Goal: Navigation & Orientation: Find specific page/section

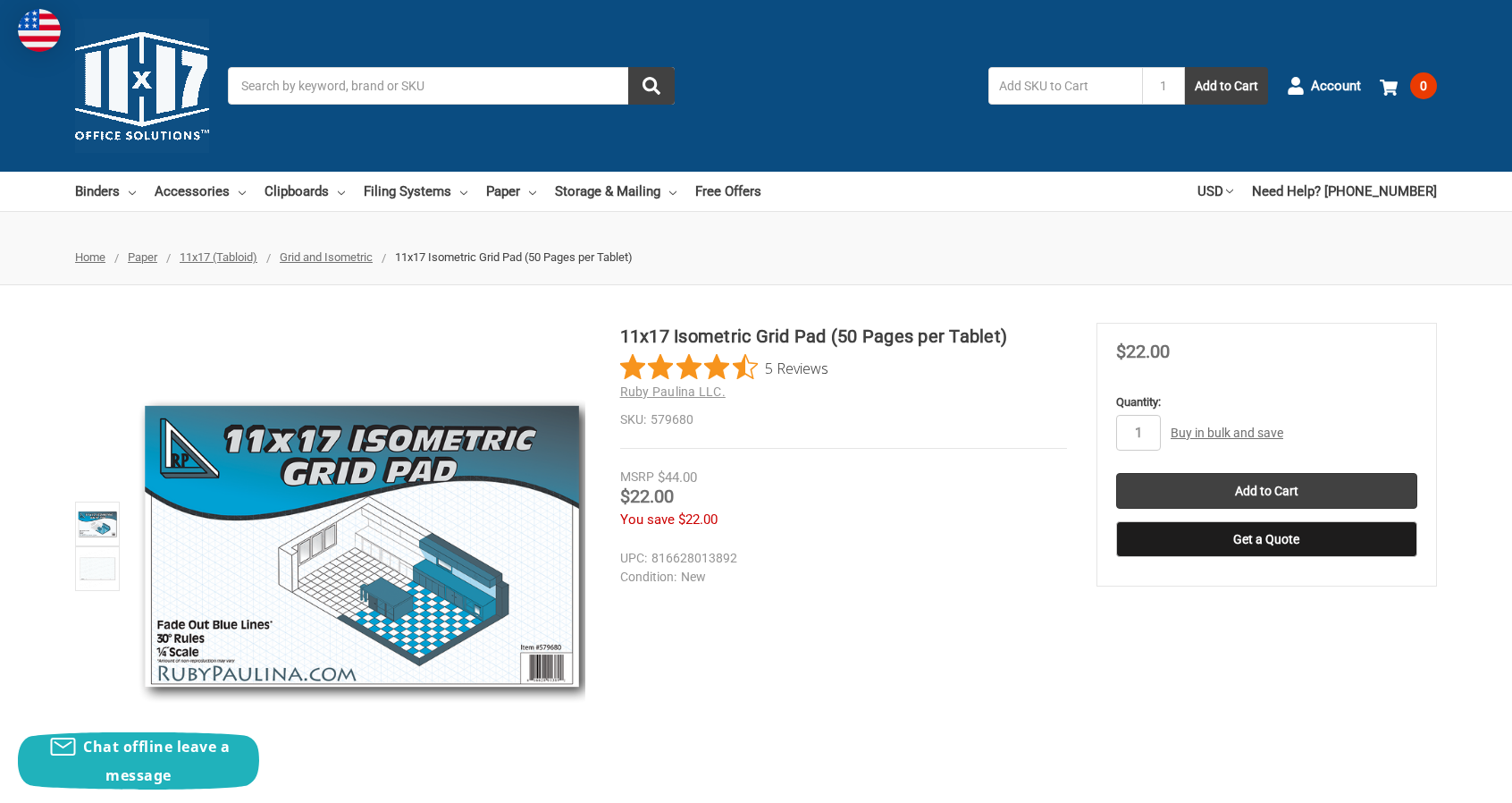
click at [326, 258] on span "Grid and Isometric" at bounding box center [326, 257] width 93 height 13
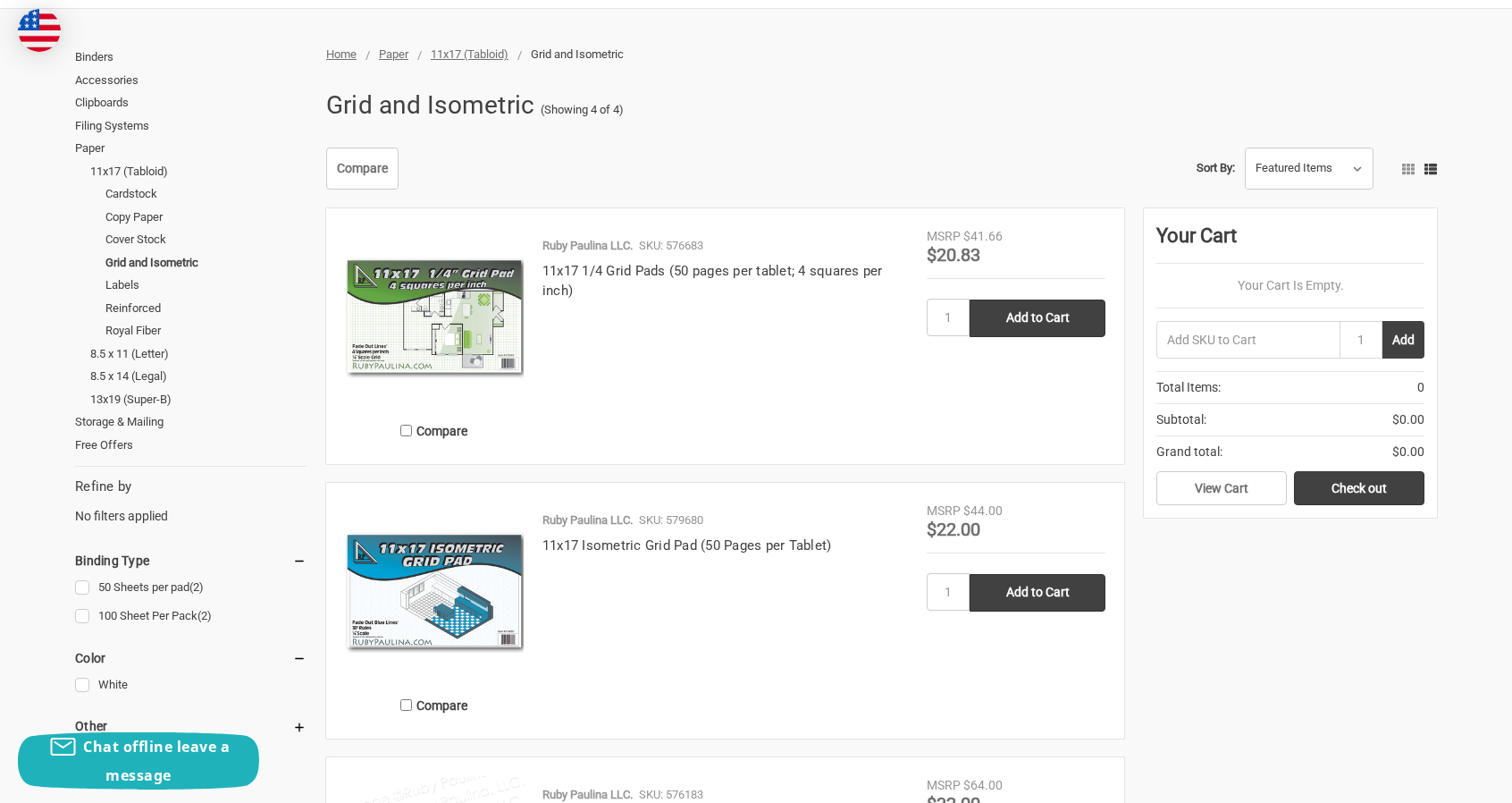
scroll to position [201, 0]
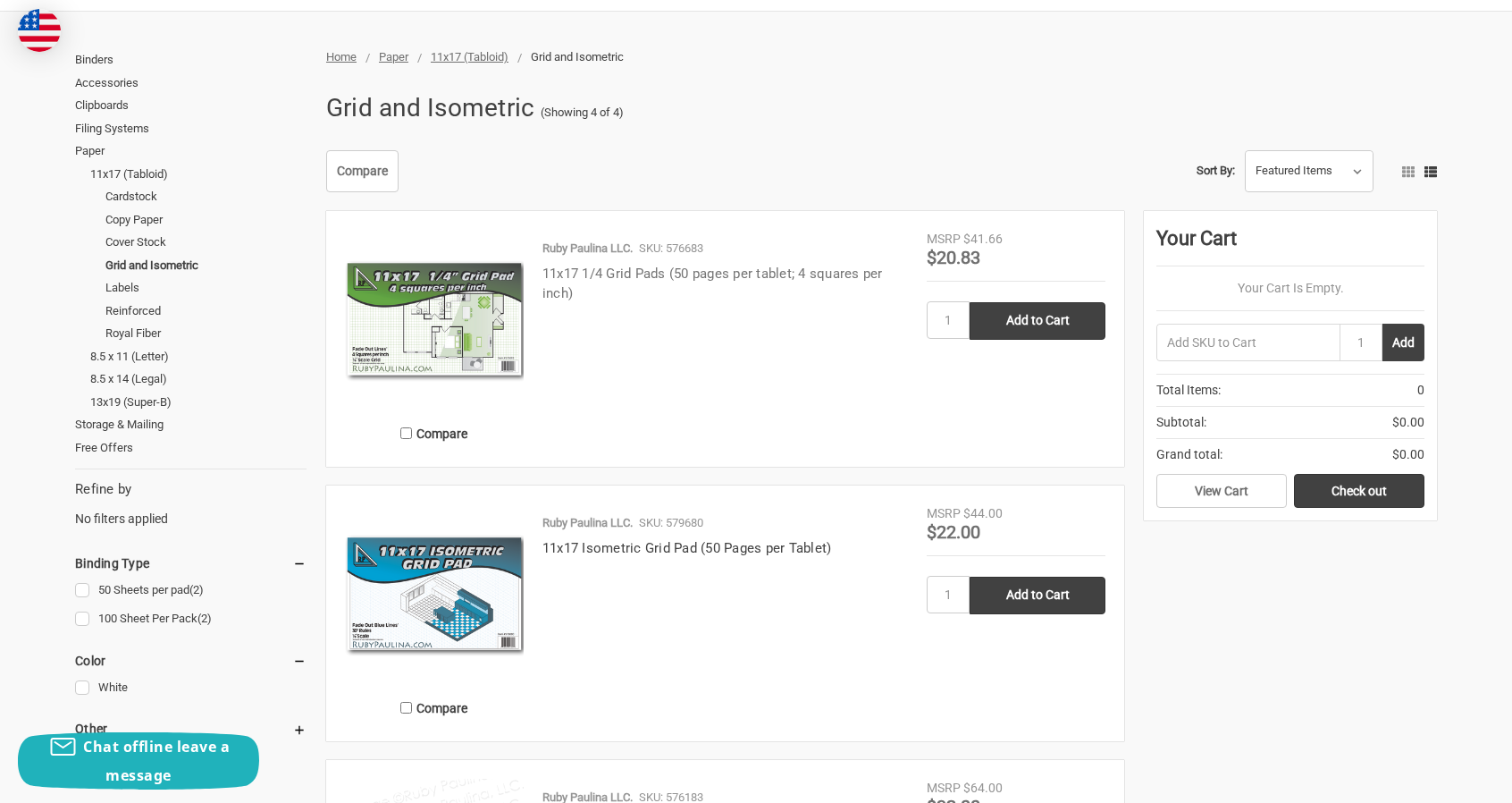
click at [836, 265] on link "11x17 1/4 Grid Pads (50 pages per tablet; 4 squares per inch)" at bounding box center [712, 283] width 341 height 37
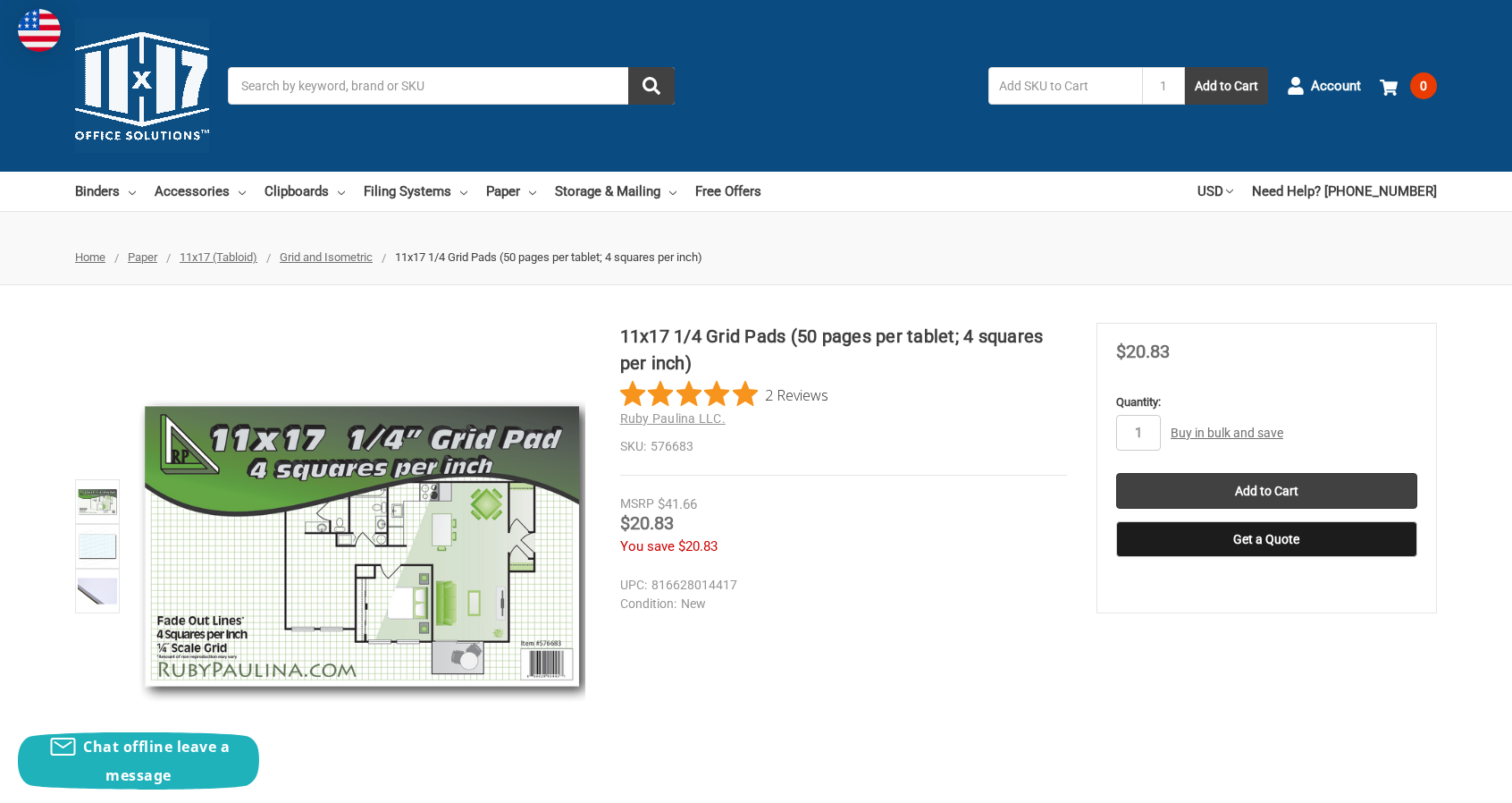
click at [862, 286] on div "11x17 1/4 Grid Pads (50 pages per tablet; 4 squares per inch) 2 Reviews Ruby Pa…" at bounding box center [756, 546] width 1512 height 522
